Goal: Information Seeking & Learning: Learn about a topic

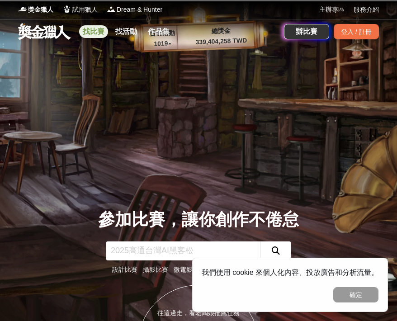
click at [98, 35] on link "找比賽" at bounding box center [93, 31] width 29 height 13
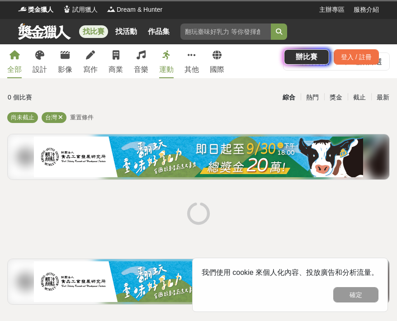
click at [37, 63] on div "找比賽 找活動 作品集 辦比賽 登入 / 註冊" at bounding box center [198, 44] width 397 height 51
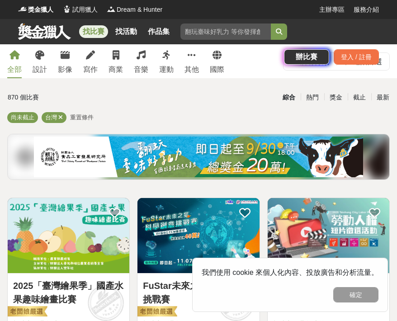
click at [37, 58] on div "找比賽 找活動 作品集 辦比賽 登入 / 註冊" at bounding box center [198, 44] width 397 height 51
click at [41, 69] on div "找比賽 找活動 作品集 辦比賽 登入 / 註冊" at bounding box center [198, 44] width 397 height 51
click at [42, 73] on div "設計" at bounding box center [40, 69] width 14 height 11
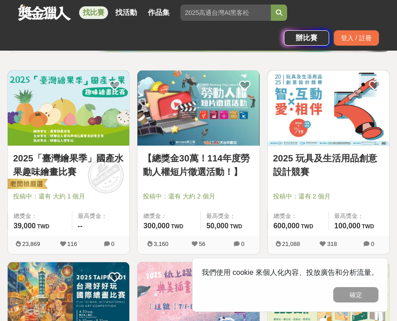
scroll to position [136, 0]
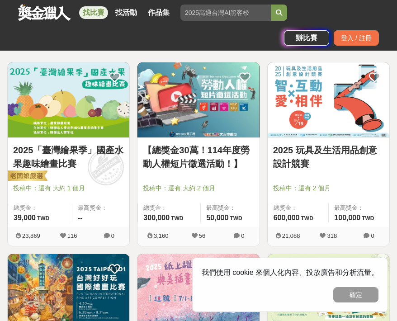
click at [60, 127] on img at bounding box center [69, 99] width 122 height 75
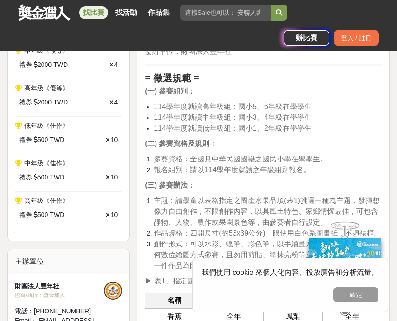
scroll to position [473, 0]
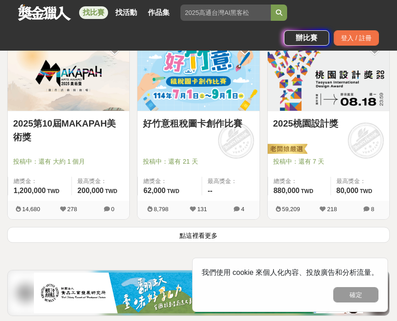
scroll to position [1491, 0]
